Goal: Task Accomplishment & Management: Complete application form

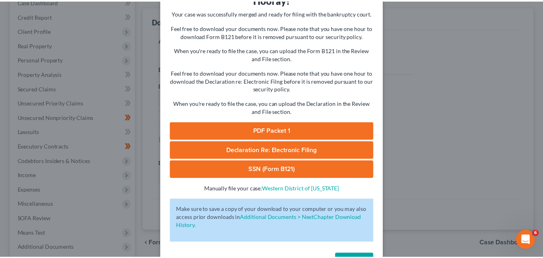
scroll to position [72, 0]
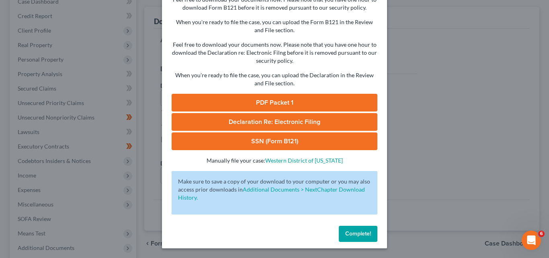
click at [362, 234] on span "Complete!" at bounding box center [358, 233] width 26 height 7
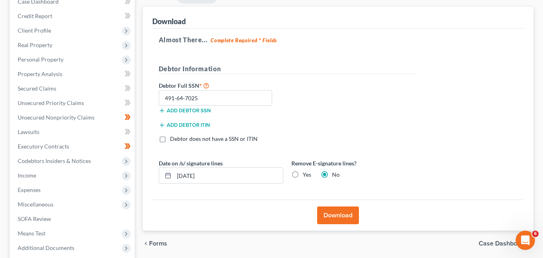
scroll to position [170, 0]
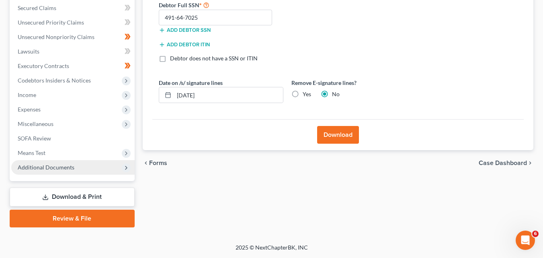
click at [57, 166] on span "Additional Documents" at bounding box center [46, 167] width 57 height 7
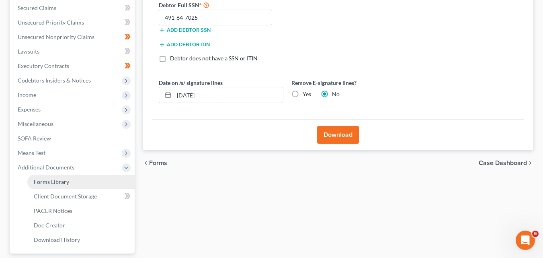
click at [62, 179] on span "Forms Library" at bounding box center [51, 181] width 35 height 7
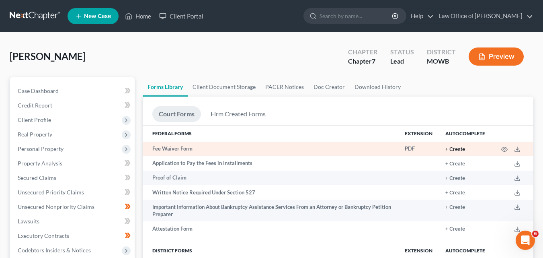
click at [455, 148] on button "+ Create" at bounding box center [455, 149] width 20 height 5
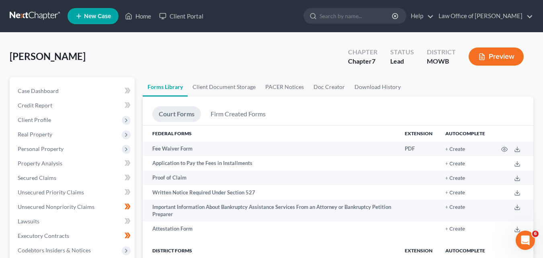
drag, startPoint x: 544, startPoint y: 120, endPoint x: 544, endPoint y: 185, distance: 65.5
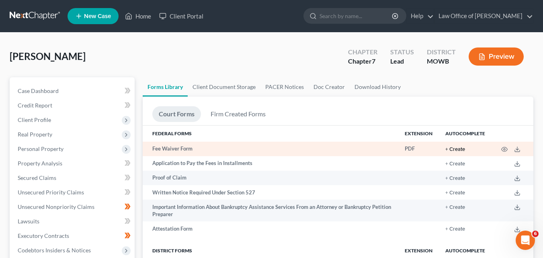
click at [456, 147] on button "+ Create" at bounding box center [455, 149] width 20 height 5
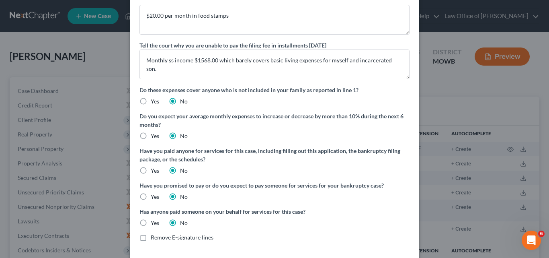
scroll to position [150, 0]
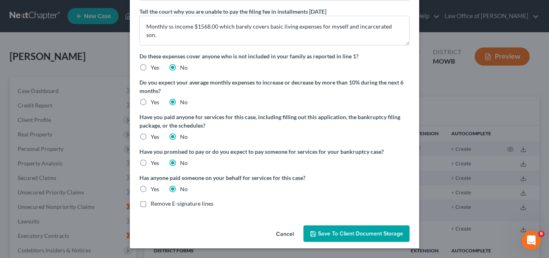
click at [151, 67] on label "Yes" at bounding box center [155, 68] width 8 height 8
click at [154, 67] on input "Yes" at bounding box center [156, 66] width 5 height 5
radio input "true"
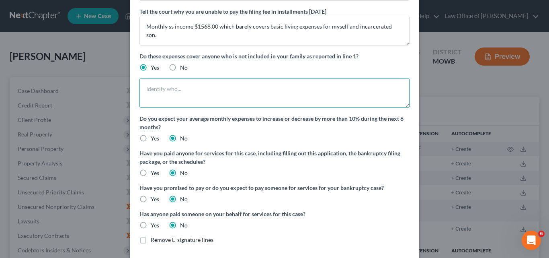
click at [151, 88] on textarea at bounding box center [274, 93] width 270 height 30
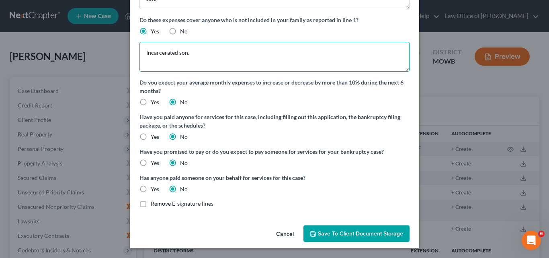
type textarea "Incarcerated son."
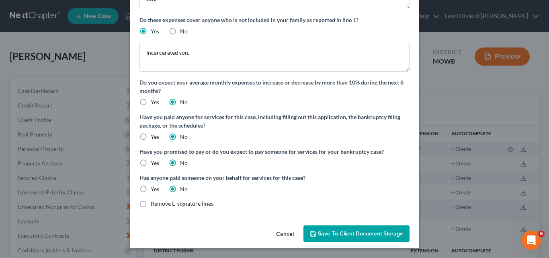
click at [356, 233] on span "Save to Client Document Storage" at bounding box center [360, 233] width 85 height 7
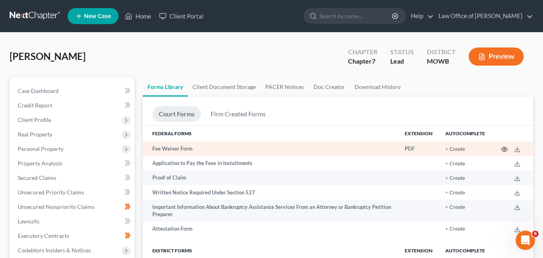
click at [504, 148] on icon "button" at bounding box center [504, 149] width 6 height 6
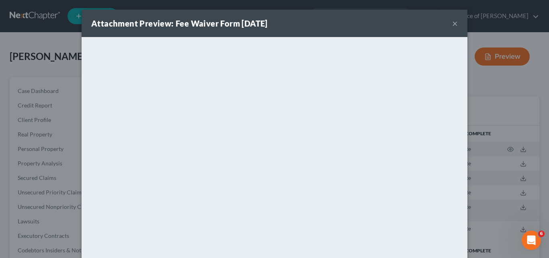
click at [452, 23] on button "×" at bounding box center [455, 23] width 6 height 10
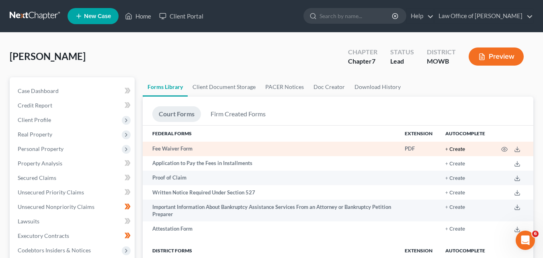
click at [457, 149] on button "+ Create" at bounding box center [455, 149] width 20 height 5
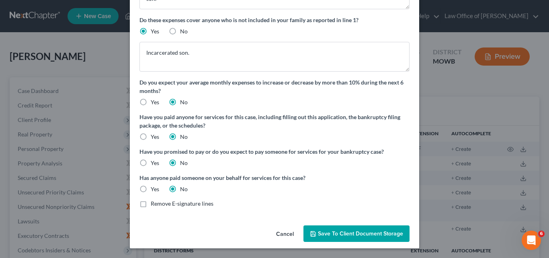
click at [346, 232] on span "Save to Client Document Storage" at bounding box center [360, 233] width 85 height 7
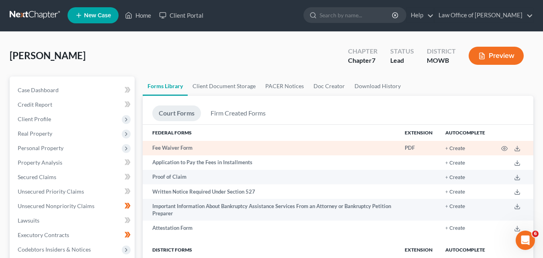
scroll to position [0, 0]
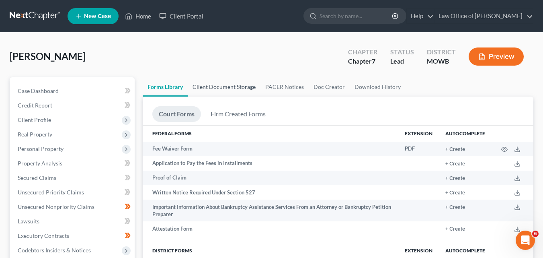
click at [217, 87] on link "Client Document Storage" at bounding box center [224, 86] width 73 height 19
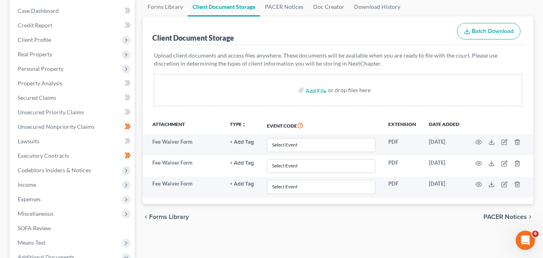
scroll to position [80, 0]
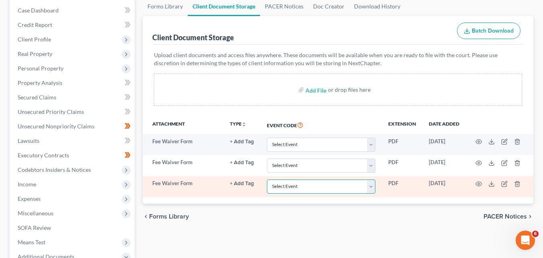
click at [371, 187] on select "Select Event 20 Largest Unsecured Creditors Affidavit re: NO Tax Returns Amende…" at bounding box center [321, 186] width 109 height 14
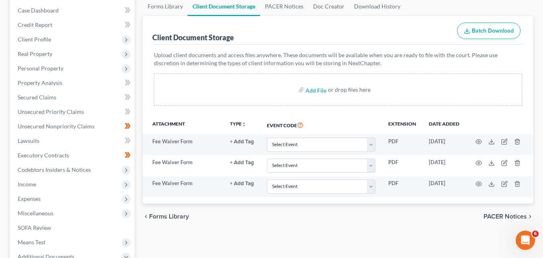
click at [187, 84] on div "Add File or drop files here" at bounding box center [338, 90] width 368 height 32
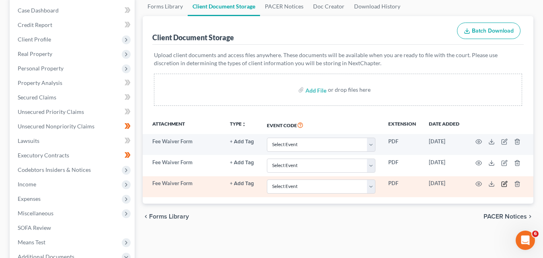
click at [504, 184] on icon "button" at bounding box center [505, 183] width 4 height 4
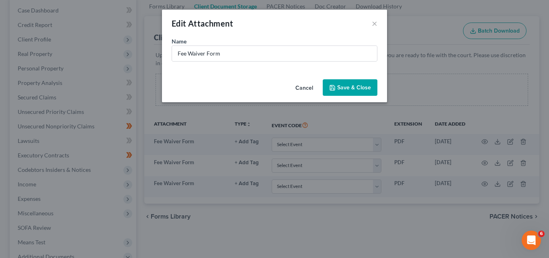
click at [350, 88] on span "Save & Close" at bounding box center [354, 87] width 34 height 7
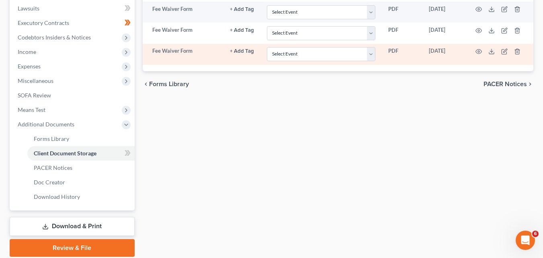
scroll to position [241, 0]
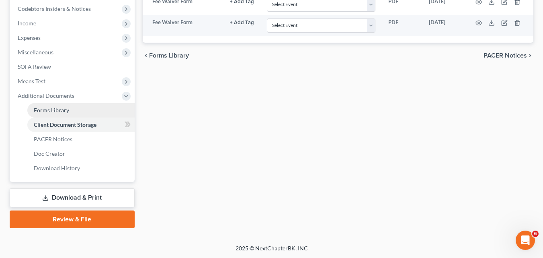
click at [58, 108] on span "Forms Library" at bounding box center [51, 110] width 35 height 7
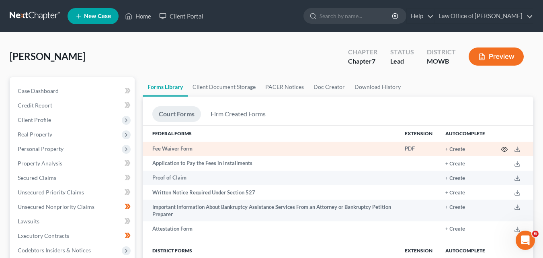
click at [503, 150] on icon "button" at bounding box center [504, 149] width 6 height 6
